Goal: Obtain resource: Obtain resource

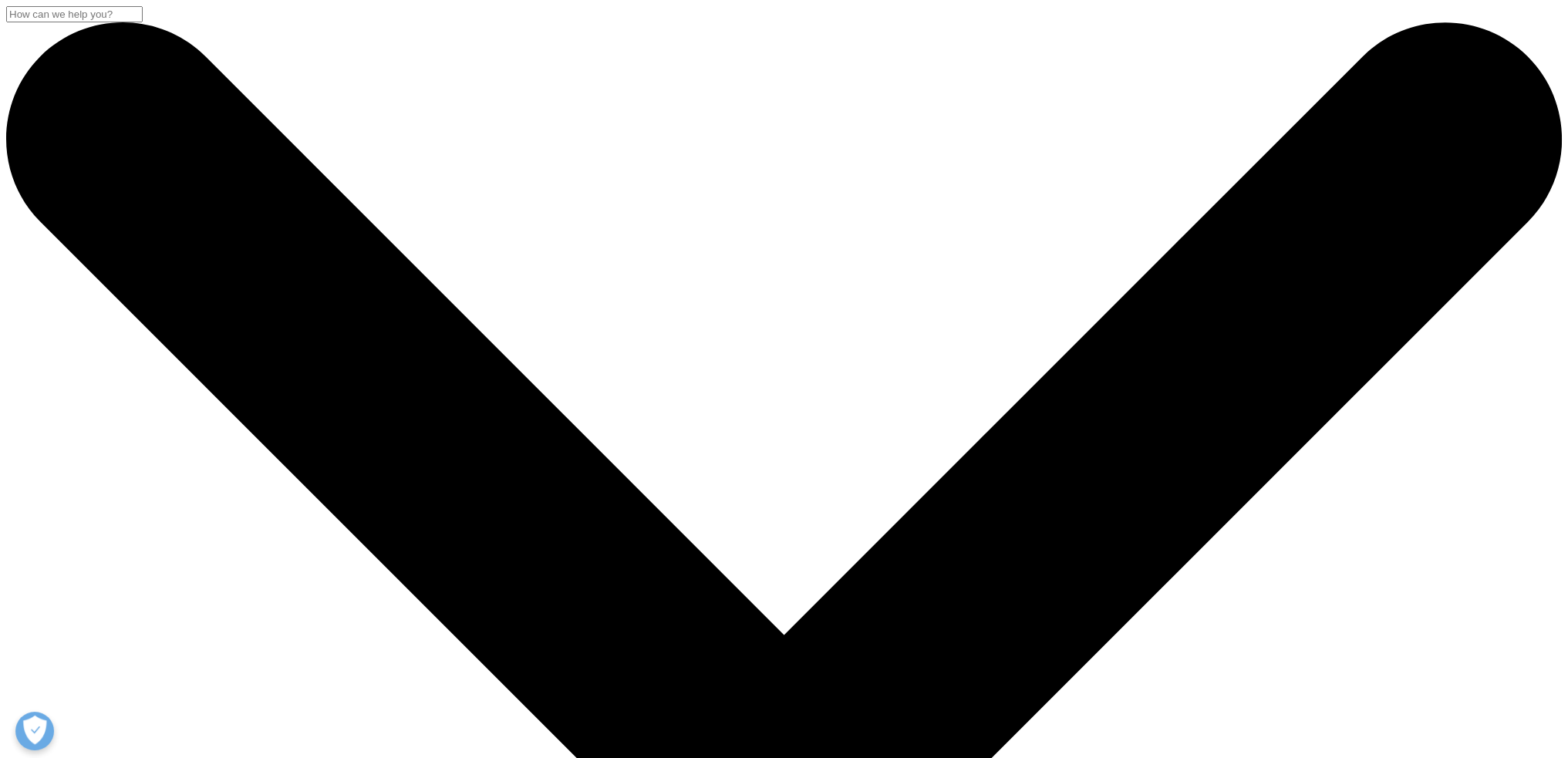
drag, startPoint x: 396, startPoint y: 268, endPoint x: 321, endPoint y: 189, distance: 108.9
drag, startPoint x: 333, startPoint y: 149, endPoint x: 426, endPoint y: 261, distance: 145.6
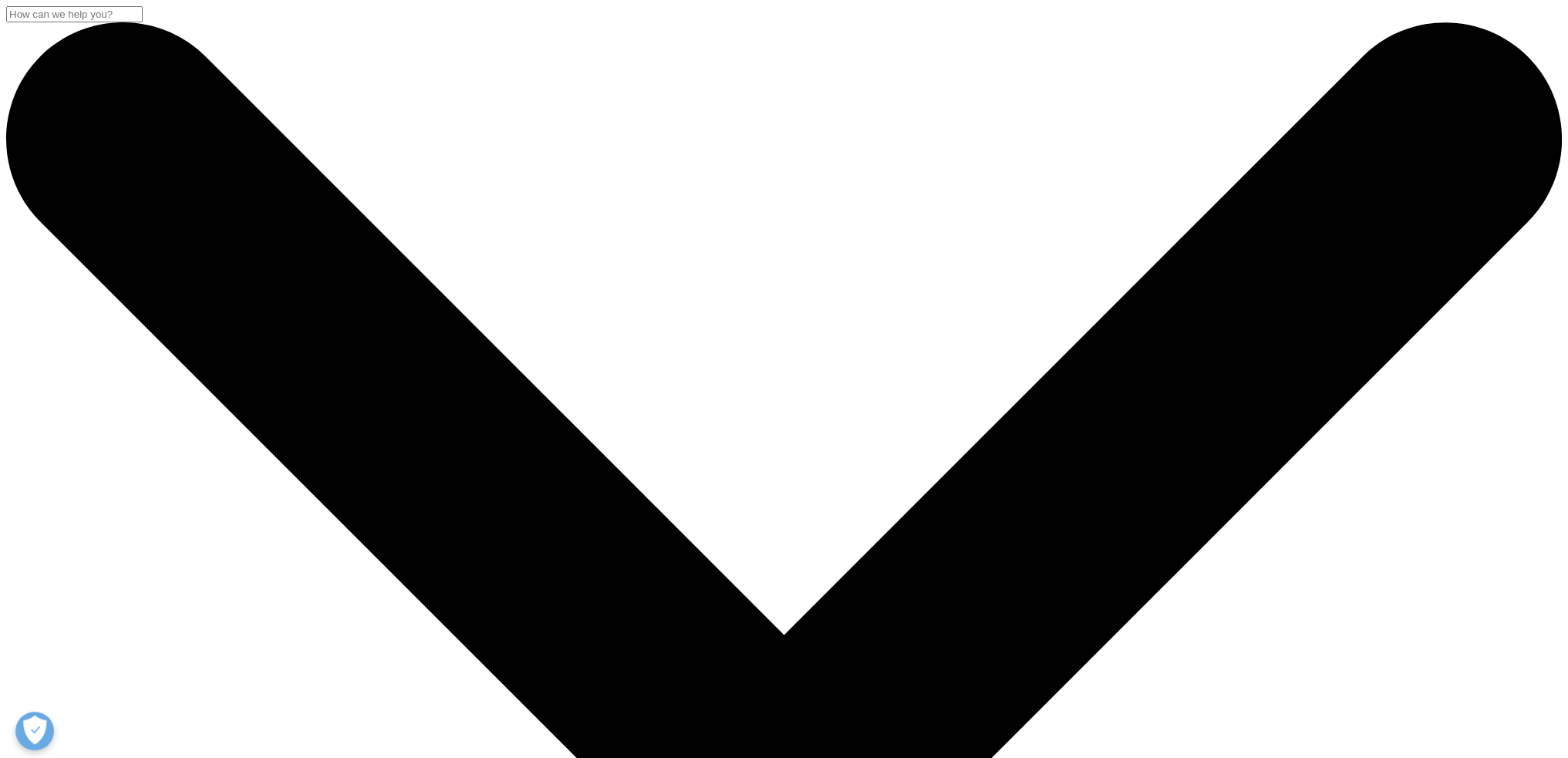
drag, startPoint x: 429, startPoint y: 272, endPoint x: 326, endPoint y: 154, distance: 156.6
copy div "Fact Sheet IQVIA PharMetrics® Plus"
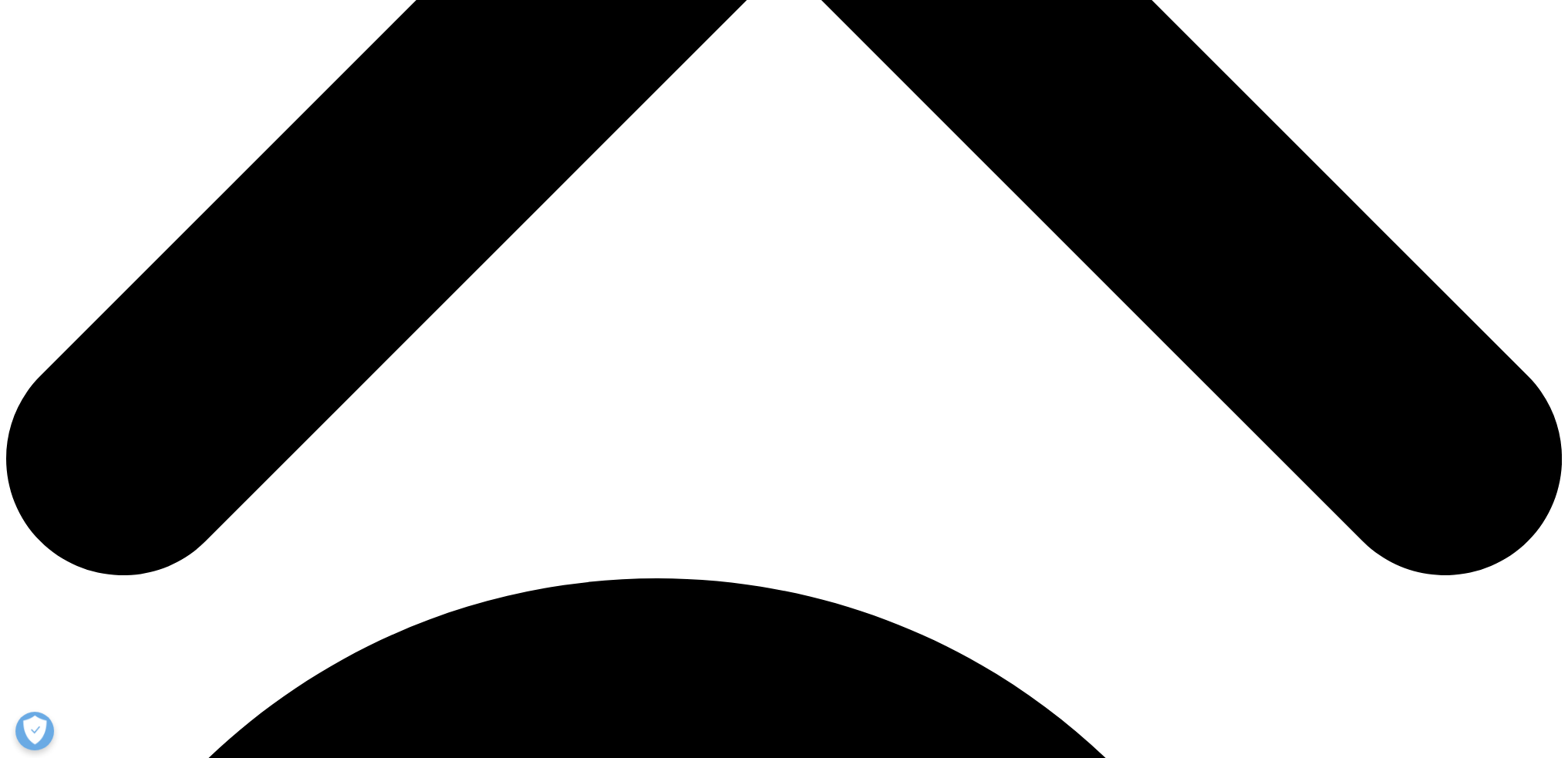
scroll to position [1514, 0]
